Goal: Find specific page/section: Find specific page/section

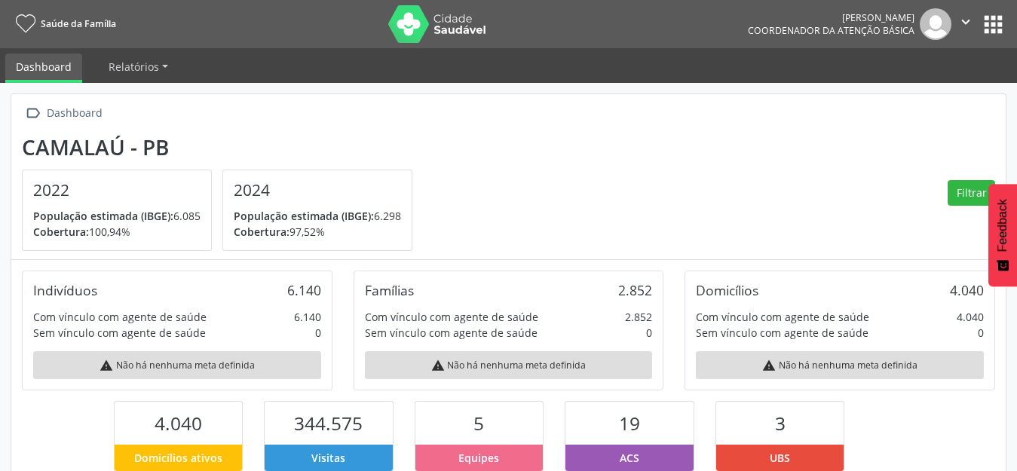
scroll to position [250, 331]
click at [981, 20] on button "apps" at bounding box center [993, 24] width 26 height 26
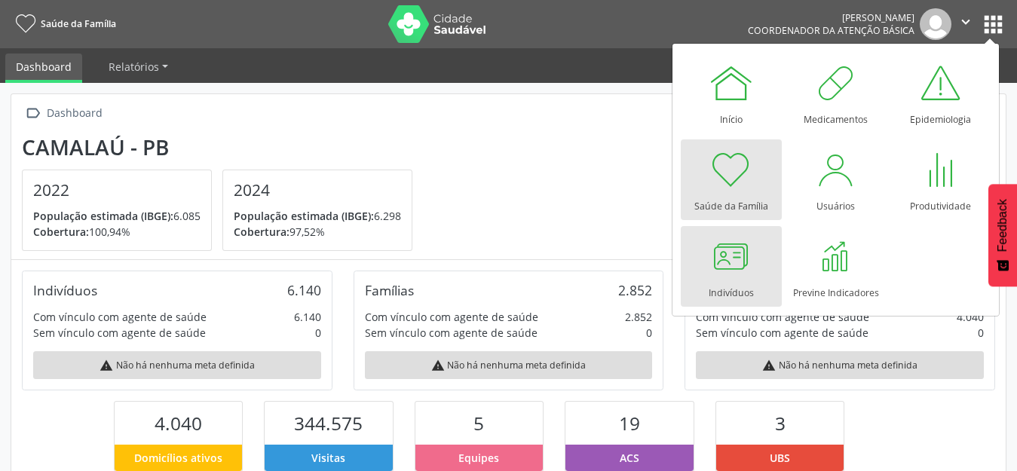
click at [734, 271] on div at bounding box center [731, 256] width 45 height 45
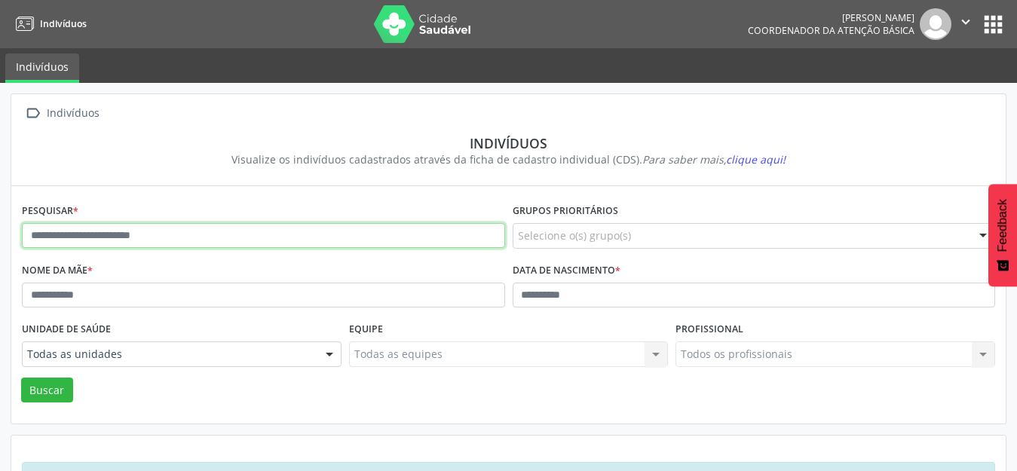
click at [149, 243] on input "text" at bounding box center [263, 236] width 483 height 26
click at [210, 241] on input "text" at bounding box center [263, 236] width 483 height 26
